Goal: Information Seeking & Learning: Learn about a topic

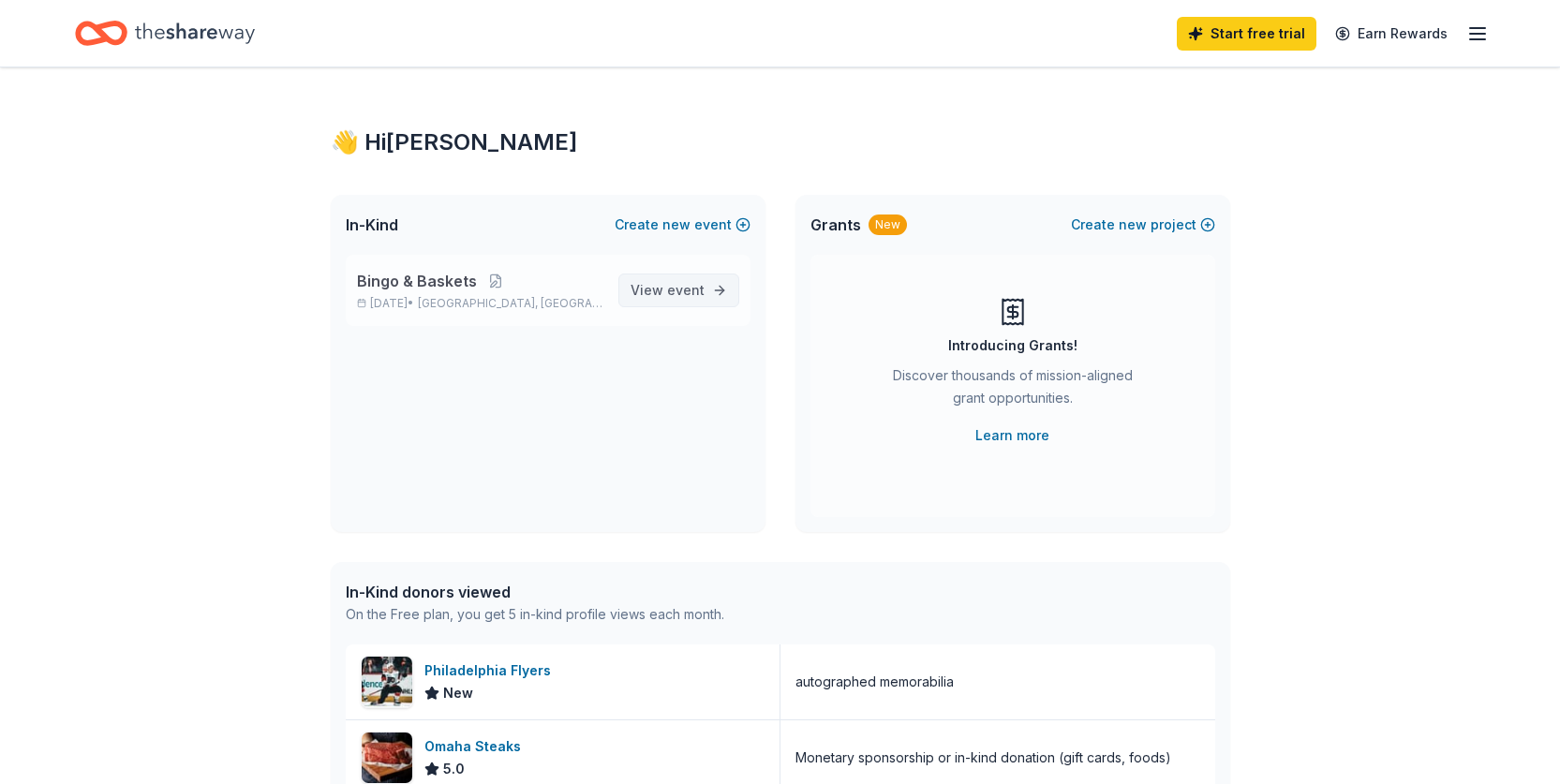
click at [678, 294] on span "event" at bounding box center [685, 290] width 37 height 16
click at [1477, 26] on icon "button" at bounding box center [1478, 34] width 23 height 23
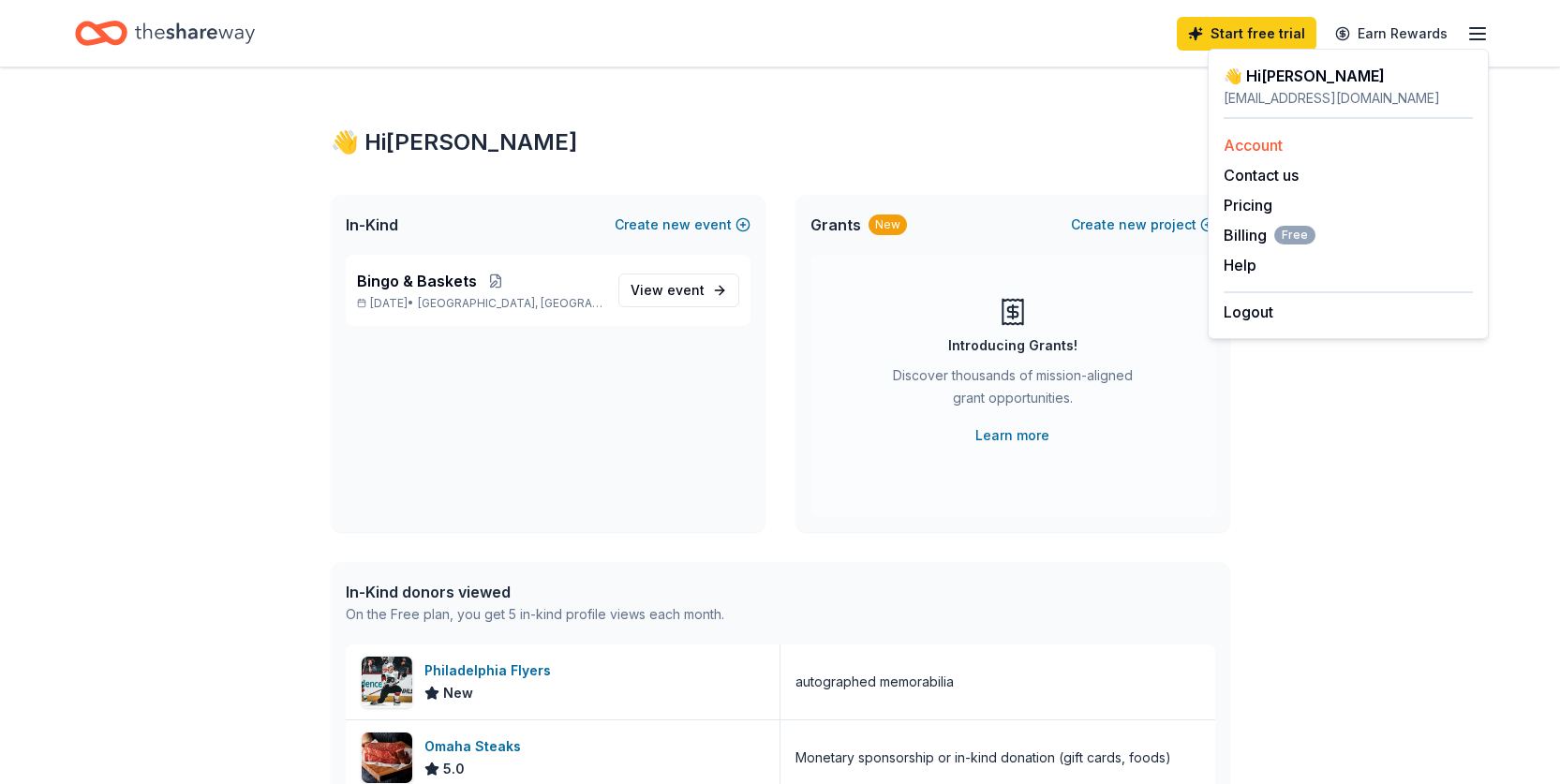
click at [1250, 142] on link "Account" at bounding box center [1253, 146] width 59 height 19
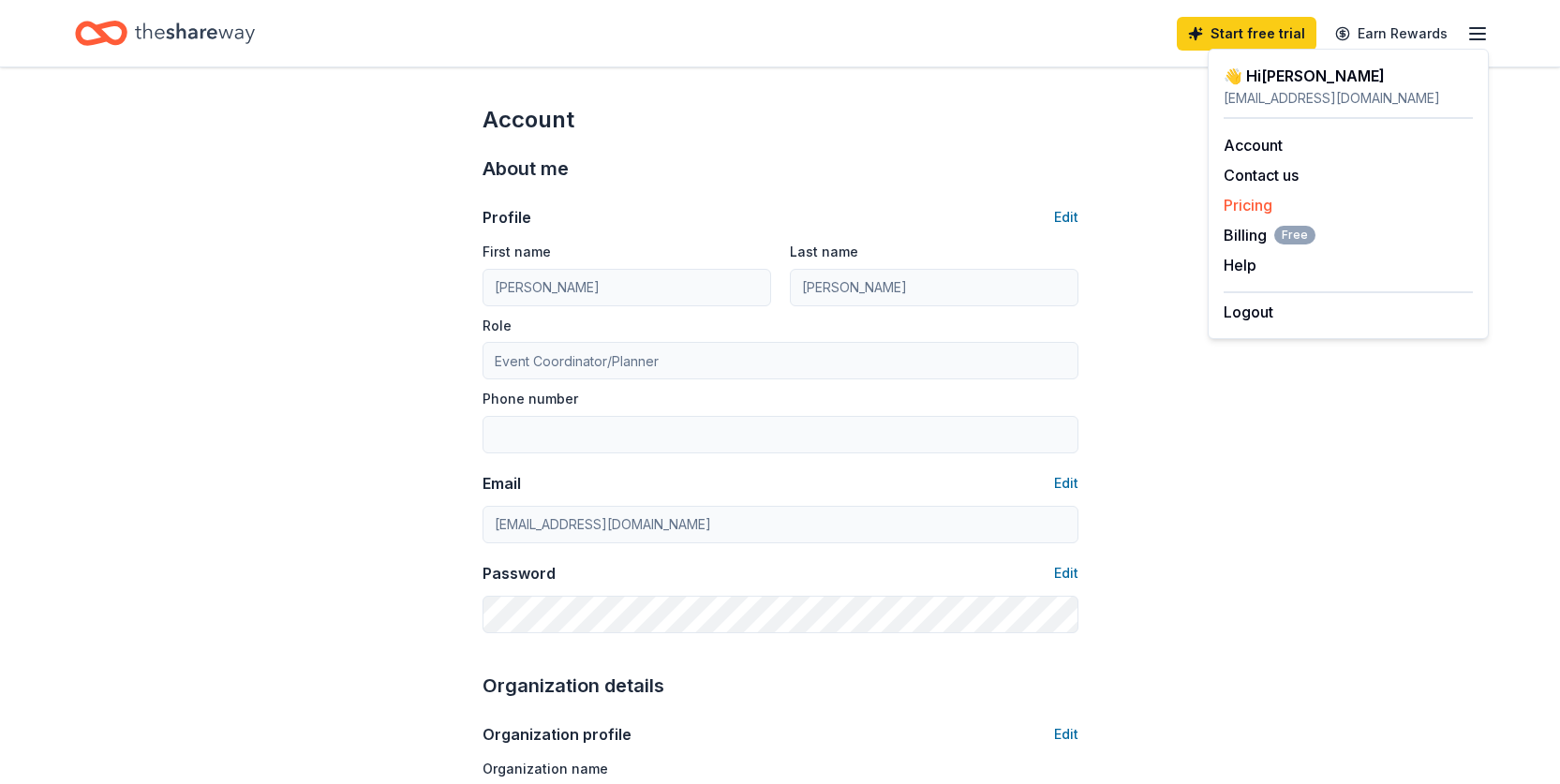
click at [1245, 206] on link "Pricing" at bounding box center [1247, 205] width 49 height 19
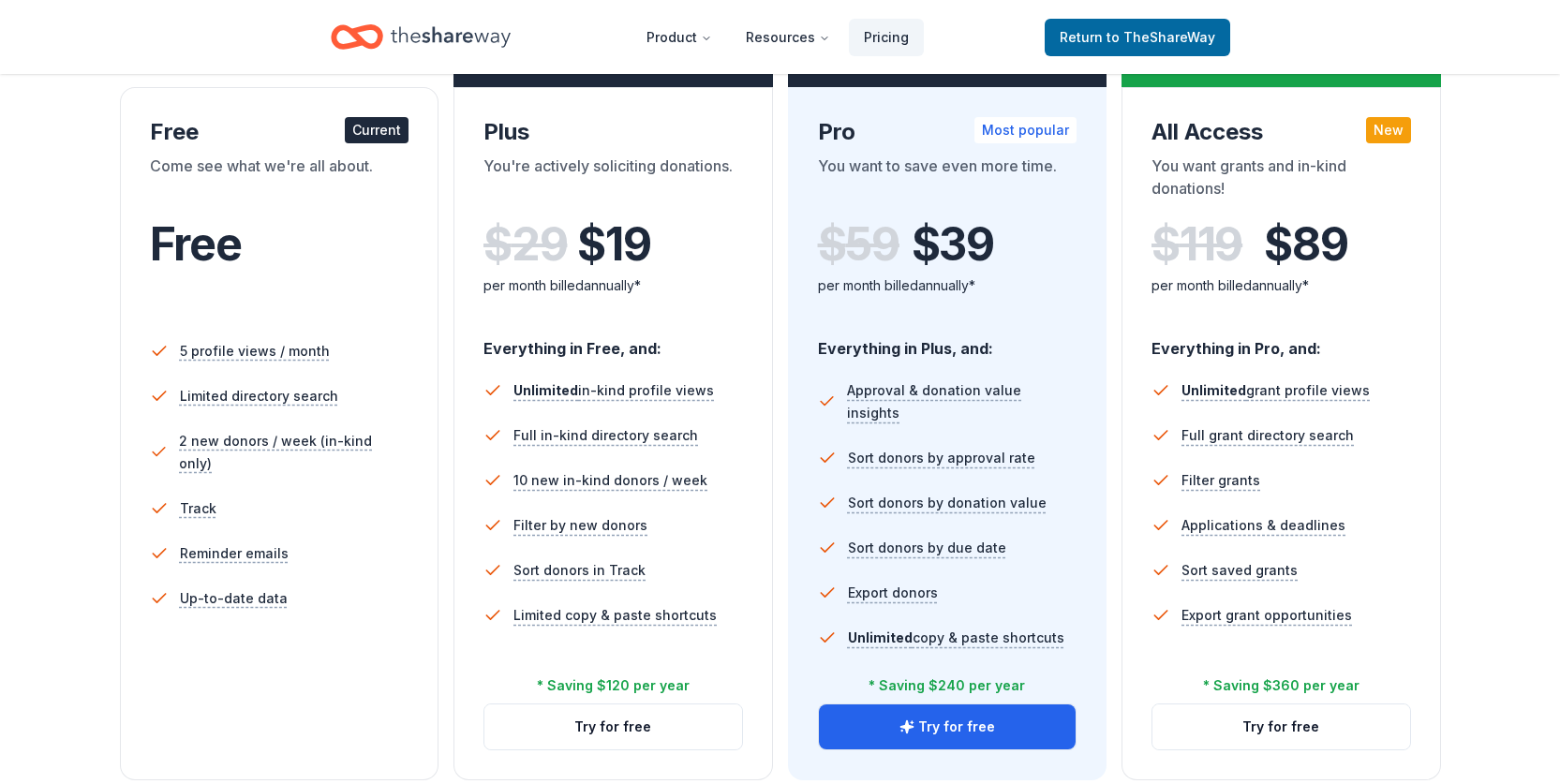
scroll to position [281, 0]
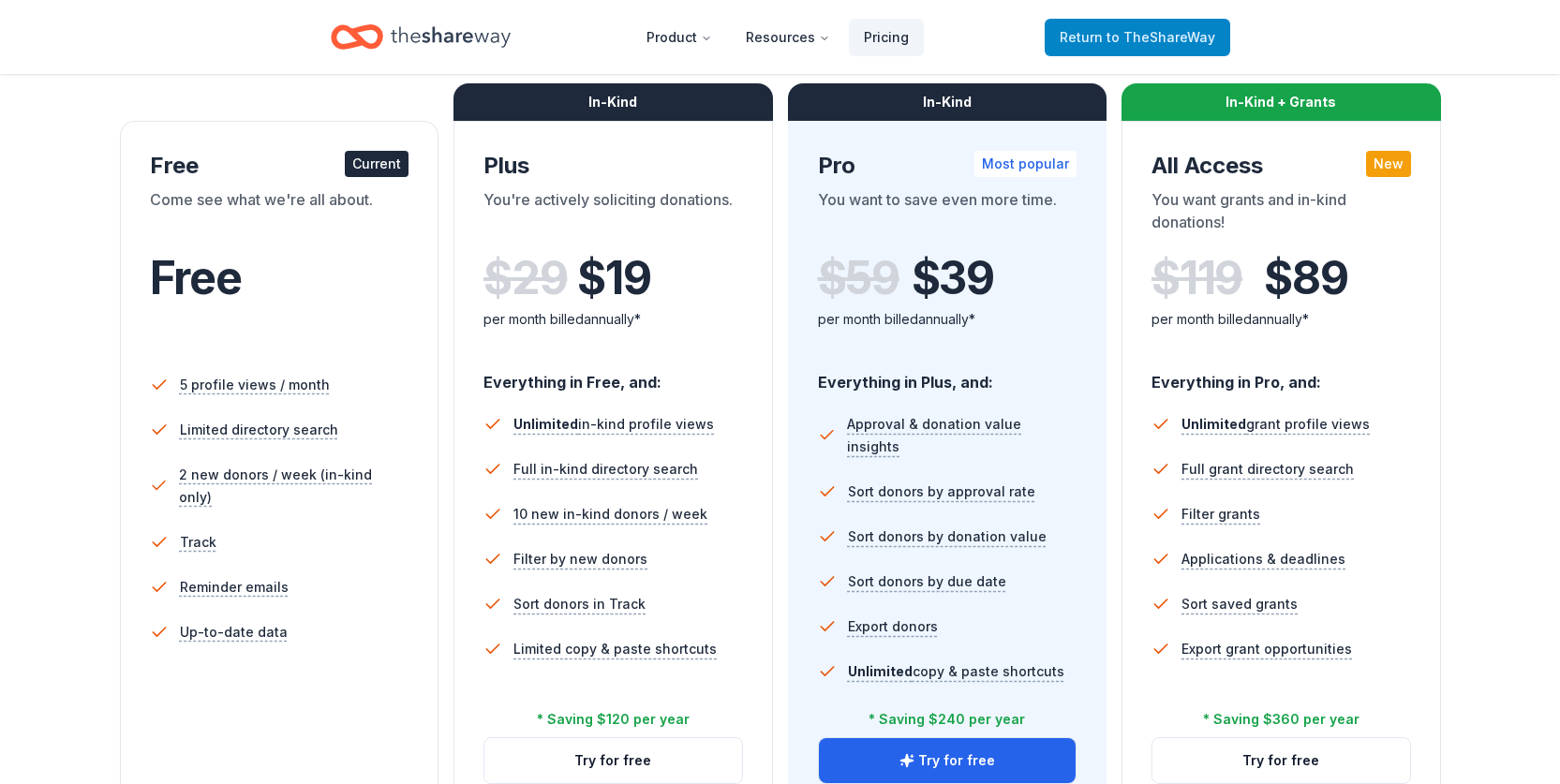
click at [1108, 37] on span "Return to TheShareWay" at bounding box center [1137, 38] width 155 height 23
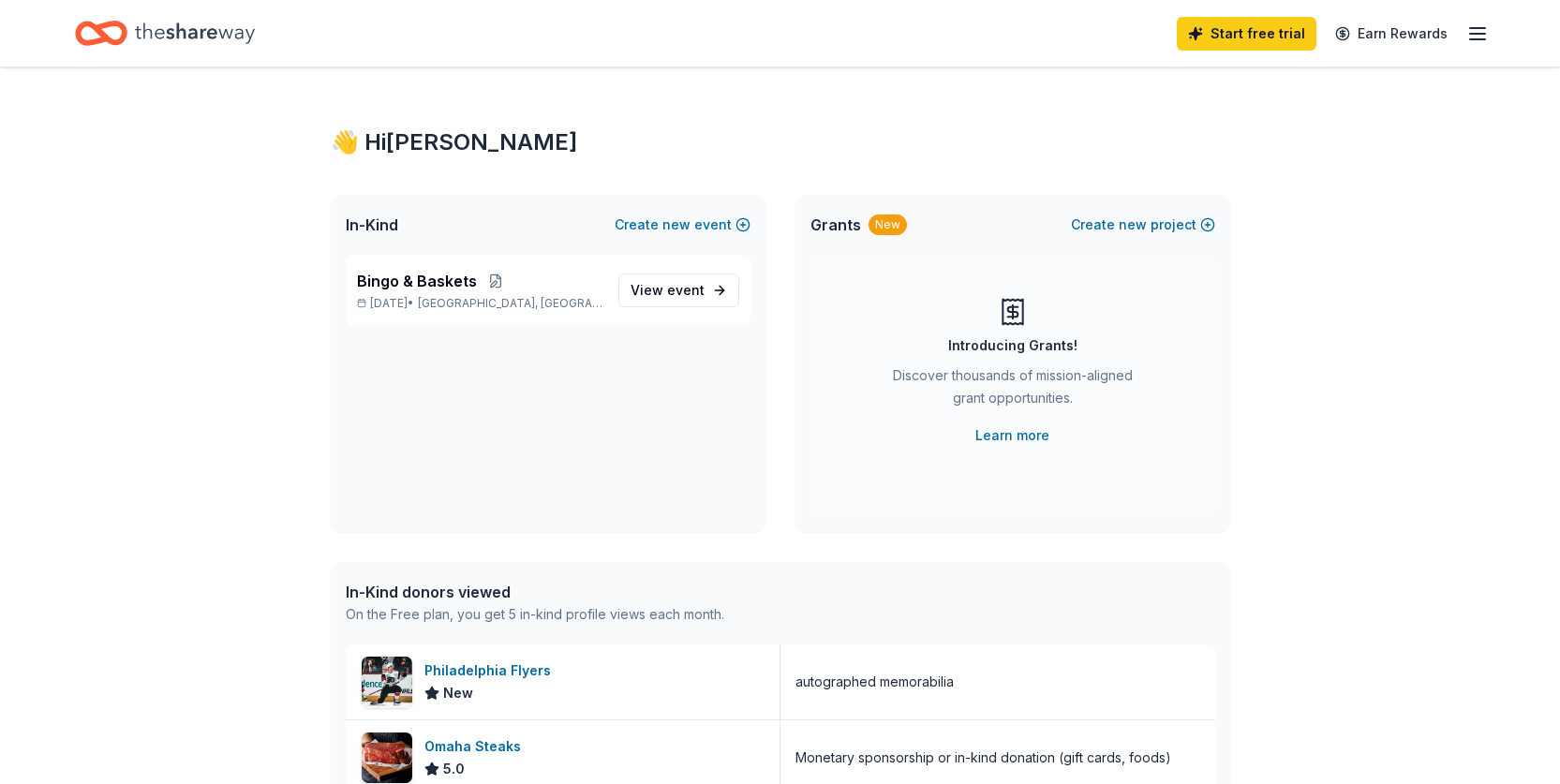
click at [1477, 30] on icon "button" at bounding box center [1478, 34] width 23 height 23
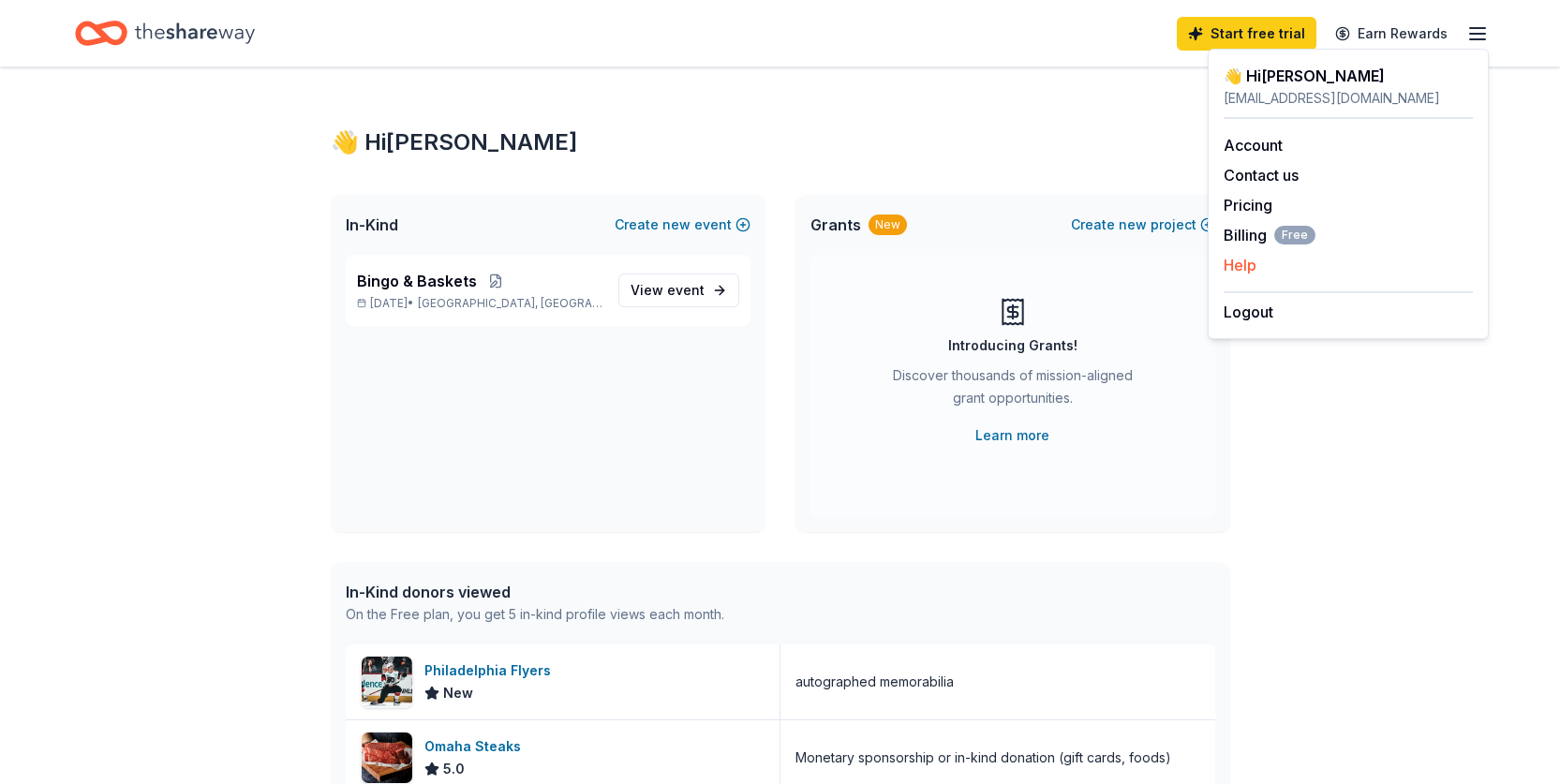
click at [1232, 264] on button "Help" at bounding box center [1240, 265] width 32 height 23
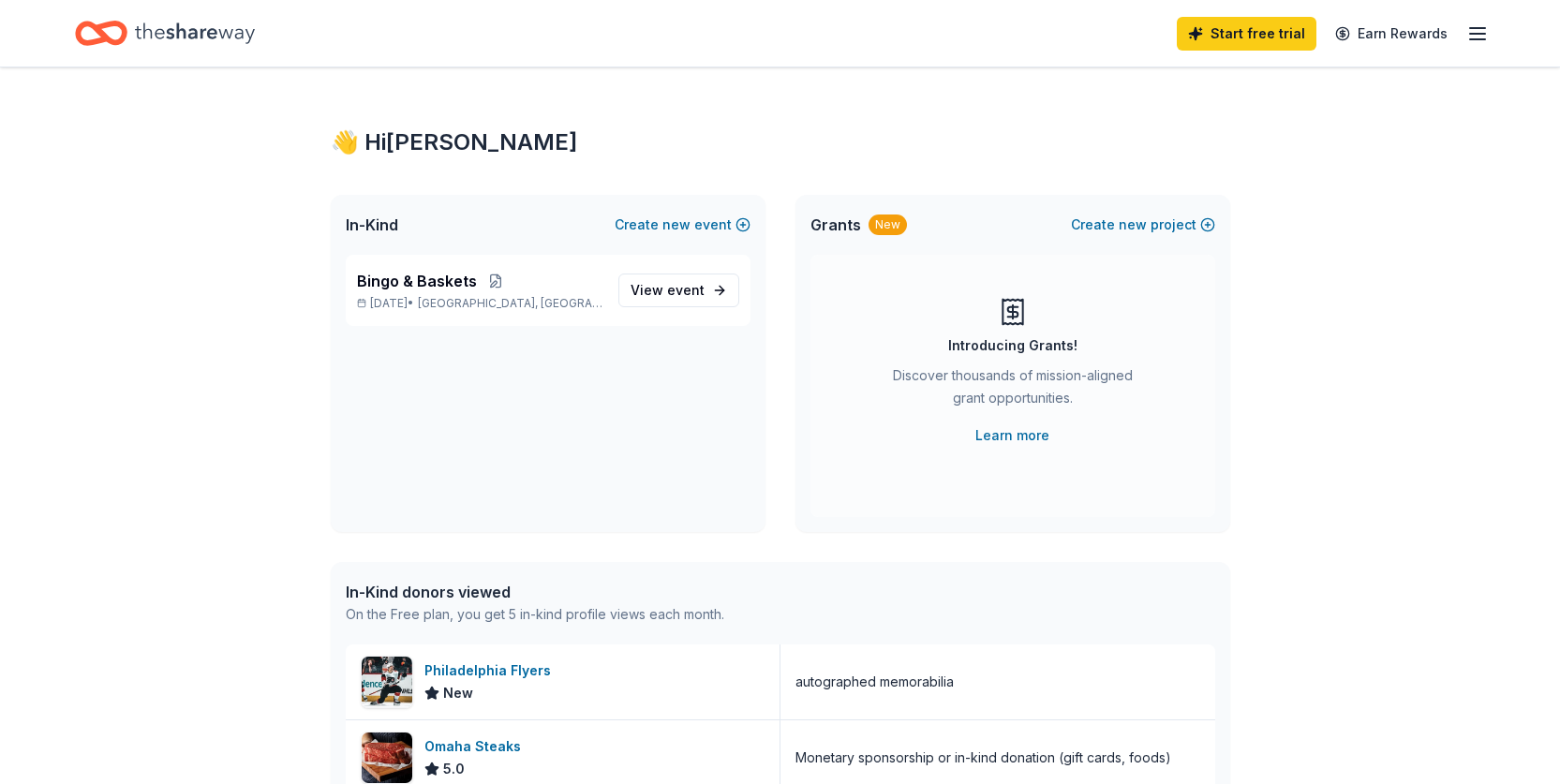
click at [1478, 28] on line "button" at bounding box center [1477, 28] width 15 height 0
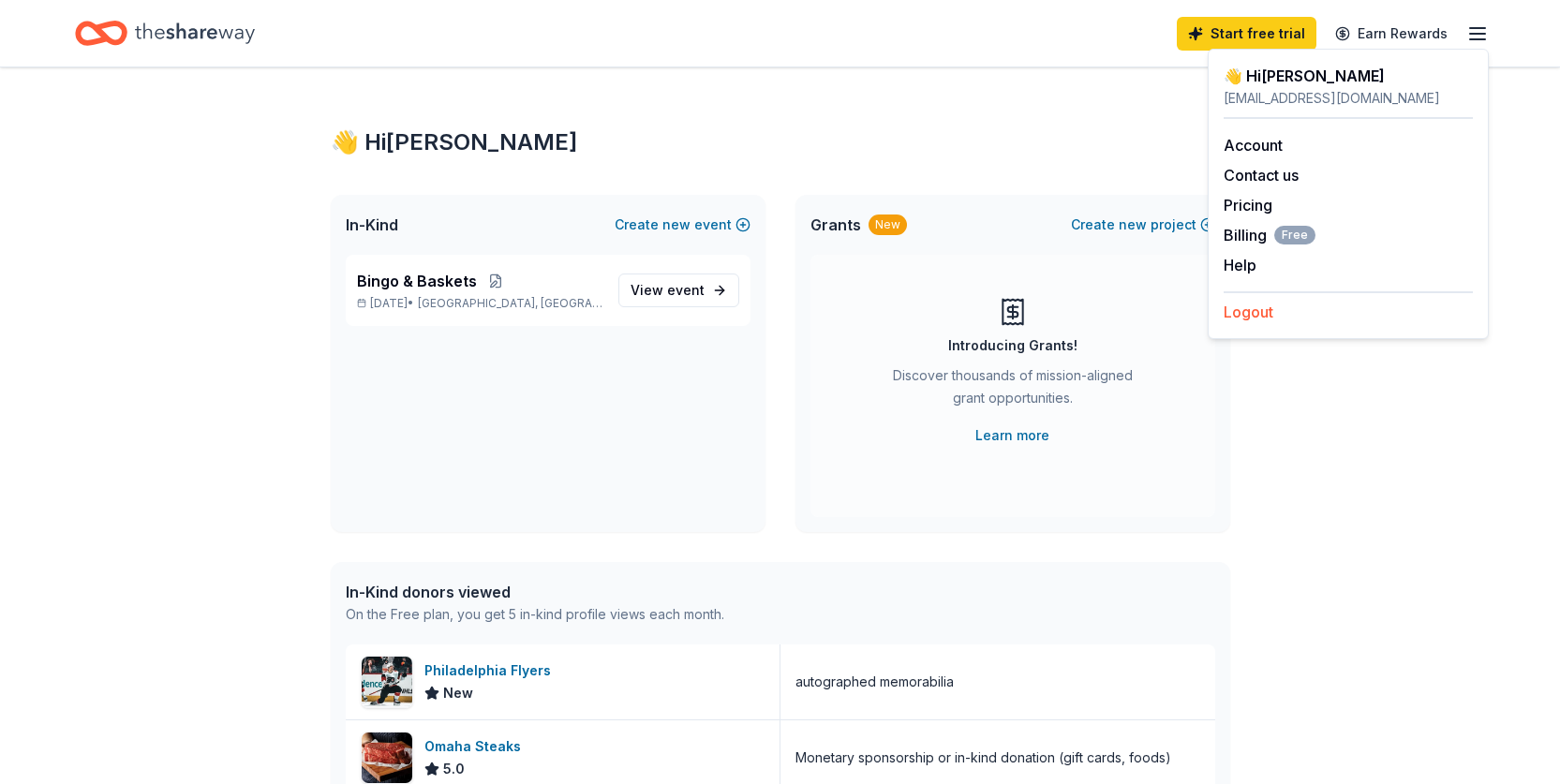
click at [1272, 314] on button "Logout" at bounding box center [1248, 312] width 50 height 23
